Goal: Find specific page/section: Find specific page/section

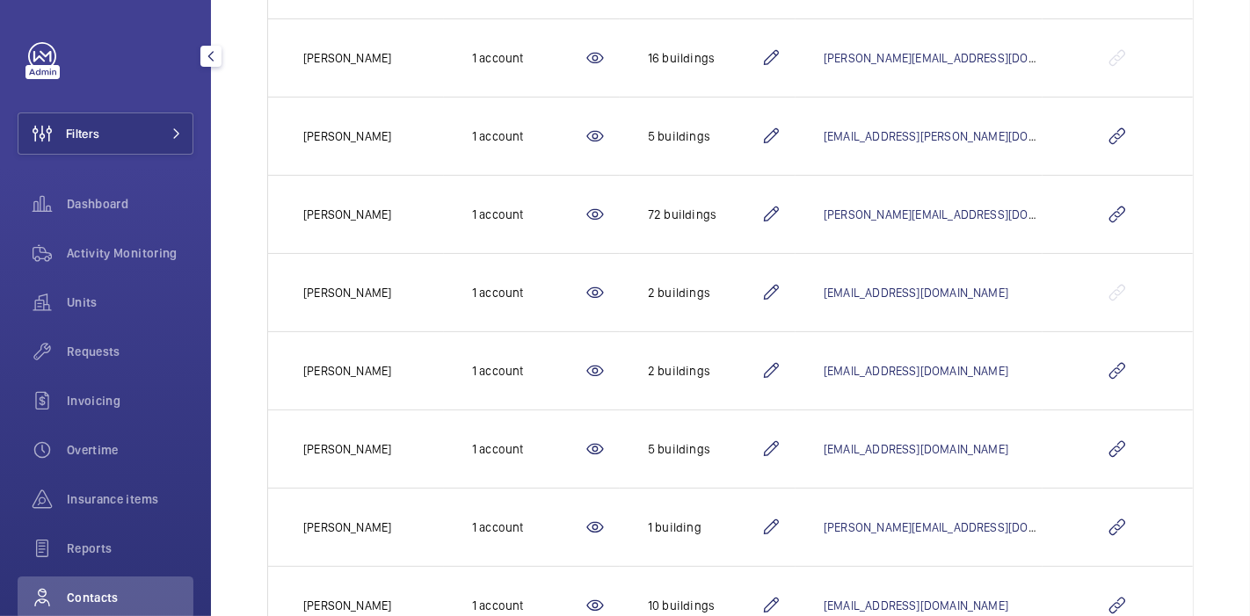
scroll to position [357, 0]
click at [140, 145] on button "Filters" at bounding box center [106, 134] width 176 height 42
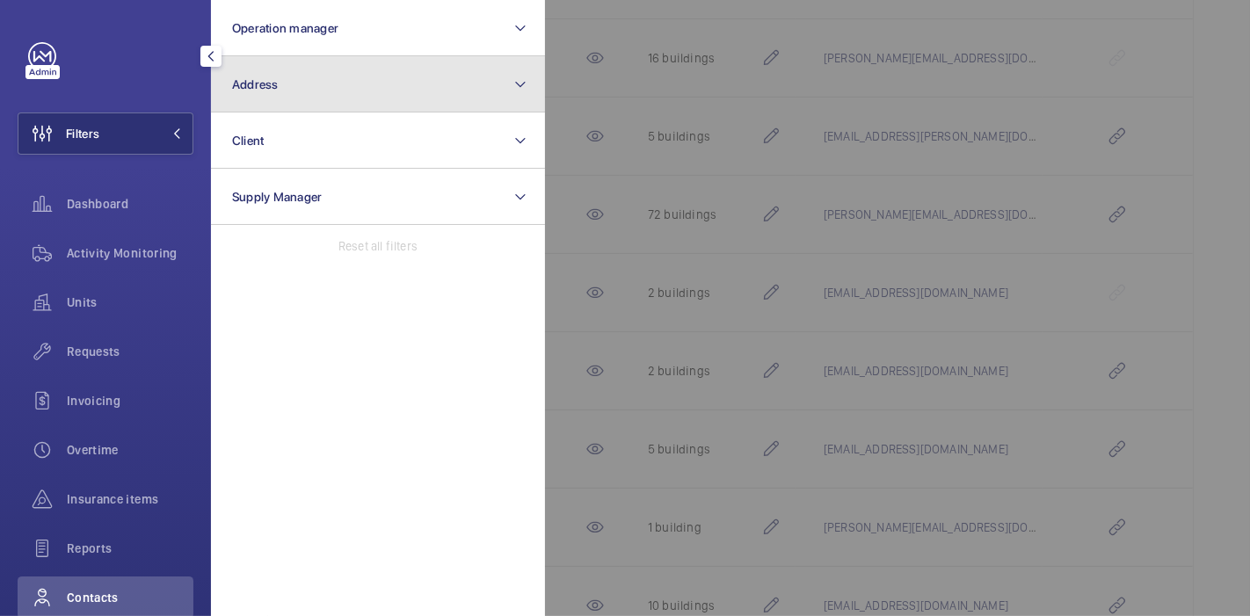
click at [310, 74] on button "Address" at bounding box center [378, 84] width 334 height 56
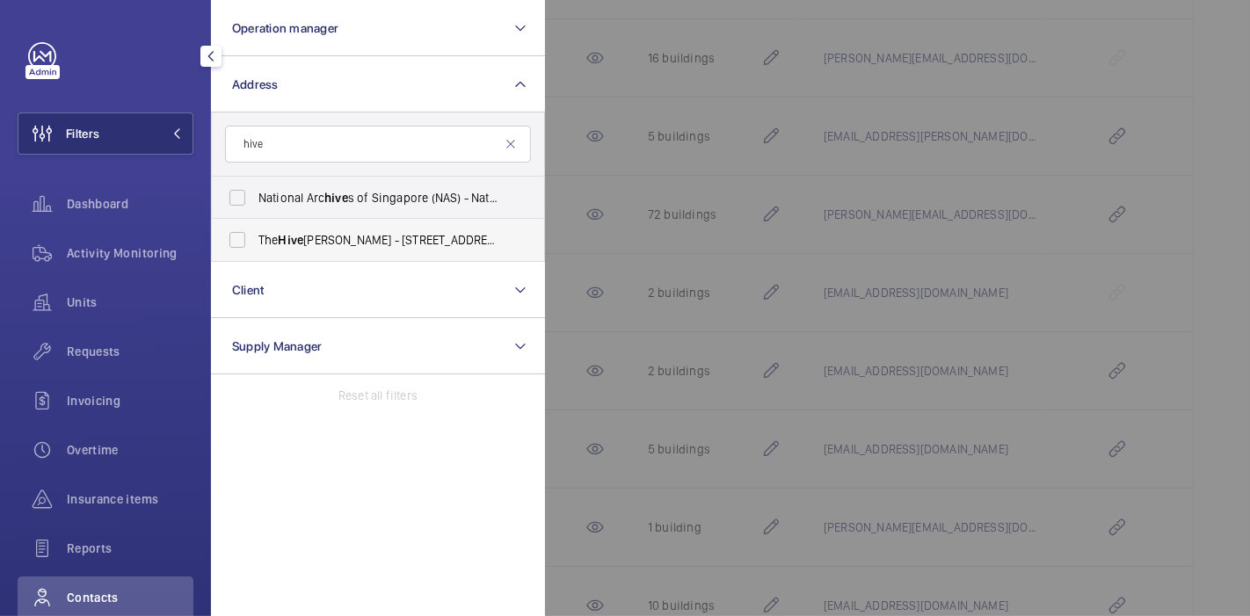
type input "hive"
click at [365, 242] on span "The Hive [PERSON_NAME] - [STREET_ADDRESS][PERSON_NAME]" at bounding box center [379, 240] width 242 height 18
click at [255, 242] on input "The Hive [PERSON_NAME] - [STREET_ADDRESS][PERSON_NAME]" at bounding box center [237, 239] width 35 height 35
checkbox input "true"
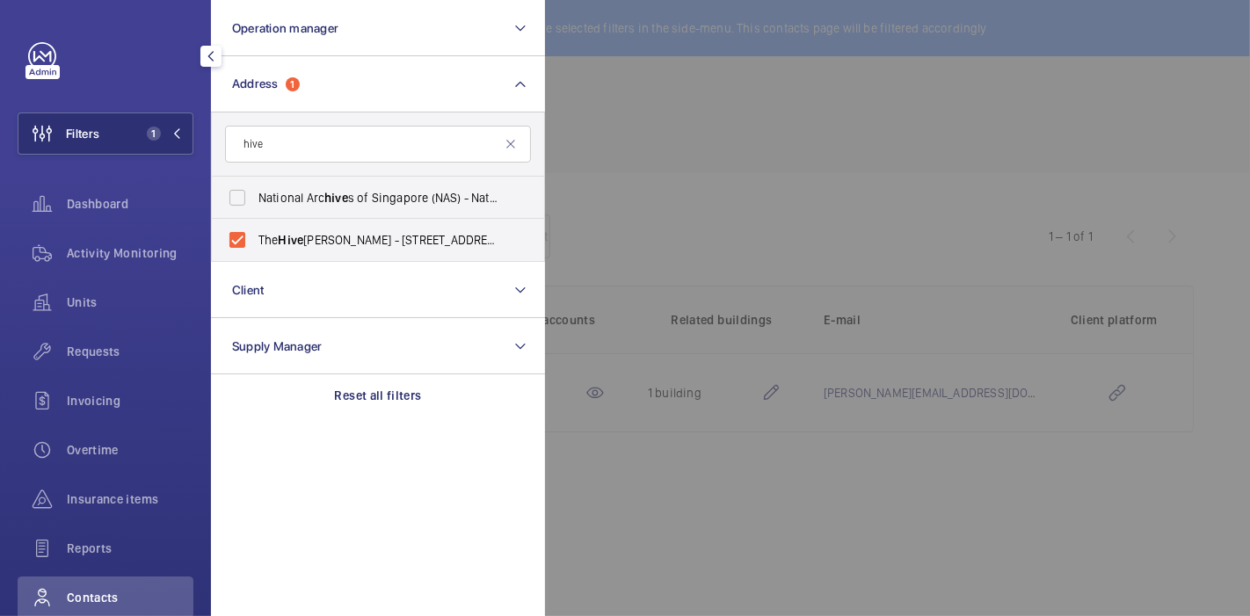
click at [632, 142] on div at bounding box center [1170, 308] width 1250 height 616
